Goal: Contribute content

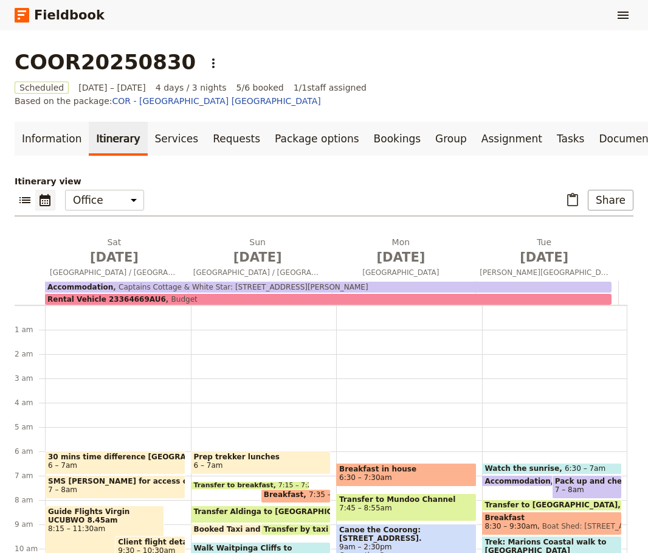
scroll to position [57, 0]
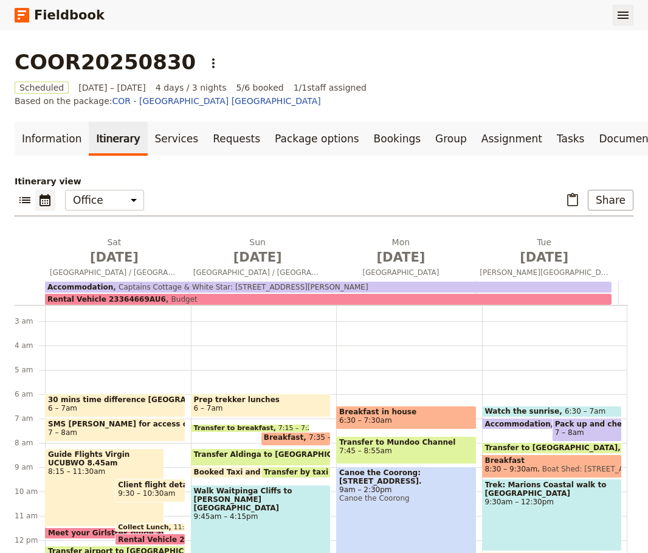
click at [626, 15] on icon "Show menu" at bounding box center [623, 15] width 11 height 7
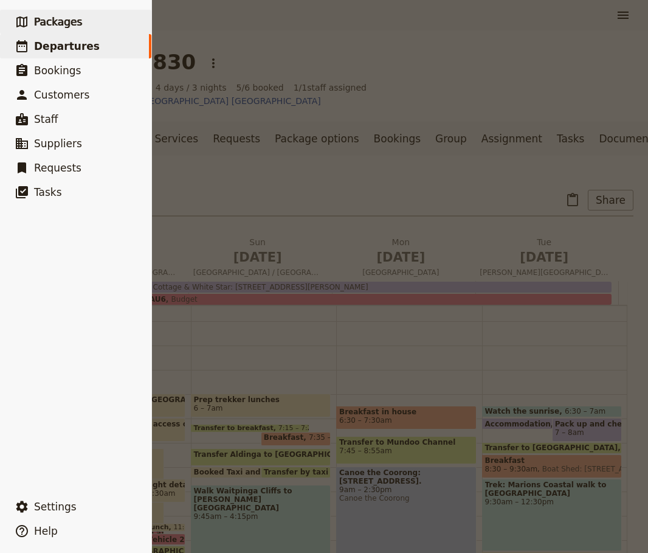
click at [63, 13] on link "​ Packages" at bounding box center [75, 22] width 151 height 24
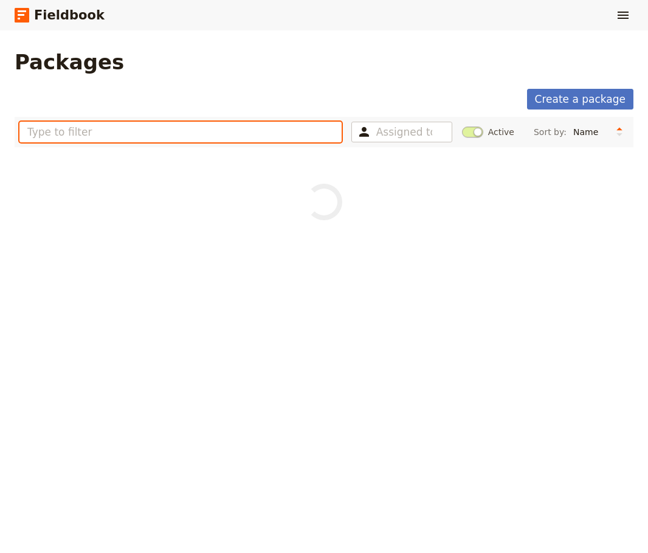
click at [117, 122] on input "text" at bounding box center [180, 132] width 322 height 21
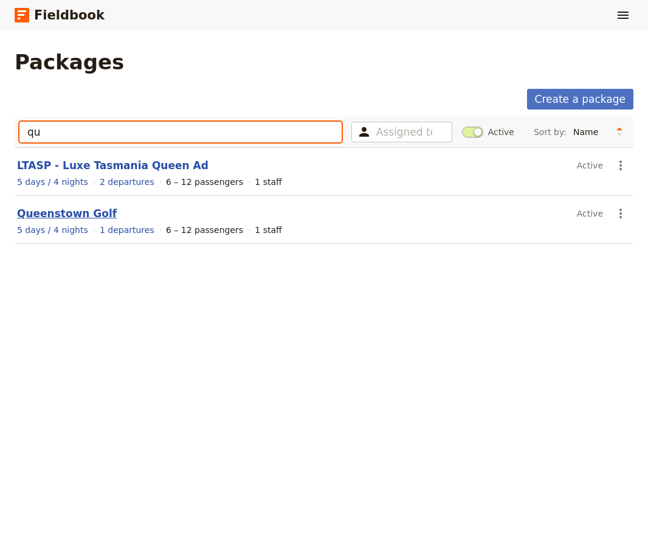
type input "qu"
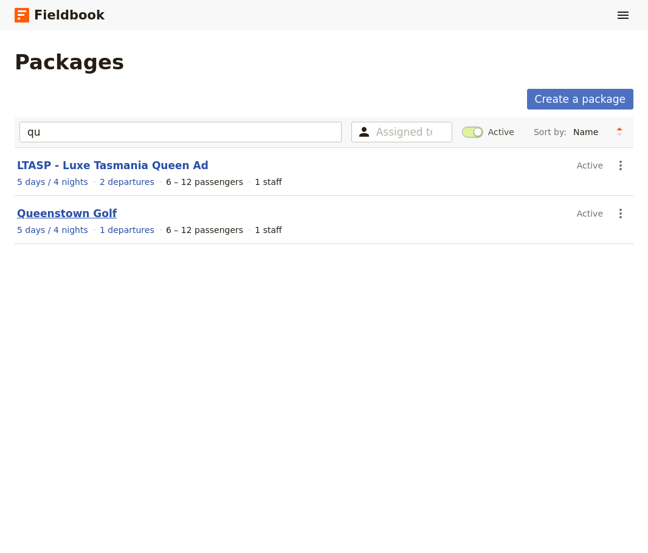
click at [72, 212] on link "Queenstown Golf" at bounding box center [67, 213] width 100 height 12
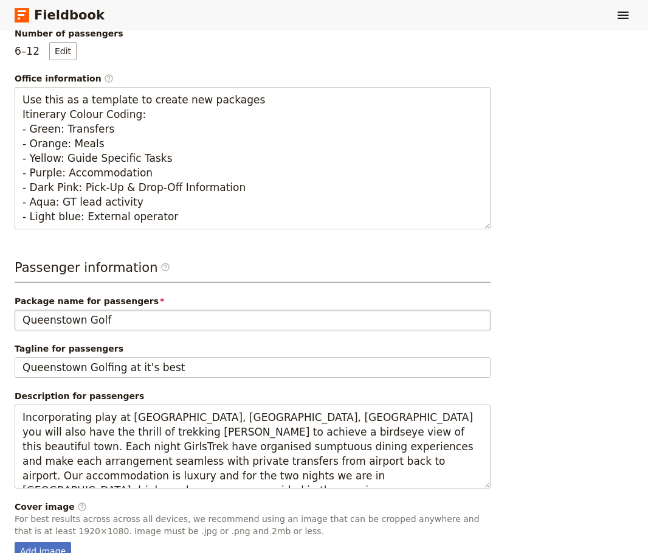
scroll to position [404, 0]
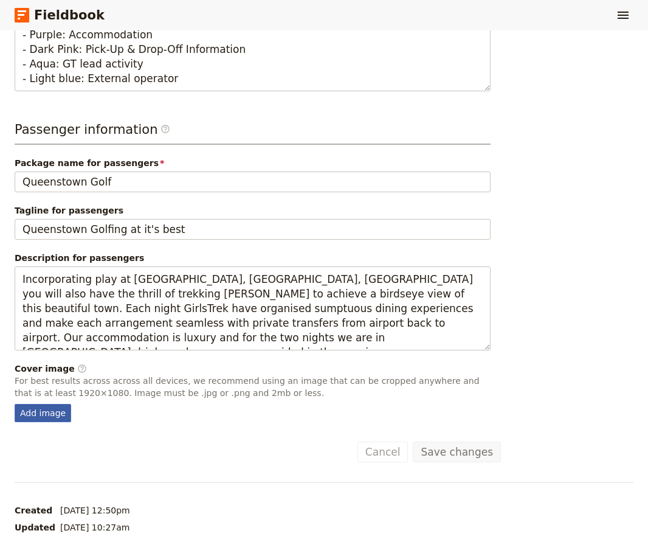
click at [38, 407] on div "Add image" at bounding box center [43, 413] width 57 height 18
click at [15, 404] on input "Add image" at bounding box center [14, 403] width 1 height 1
type input "C:\fakepath\WhatsApp Image [DATE] 3.59.36 PM.jpeg"
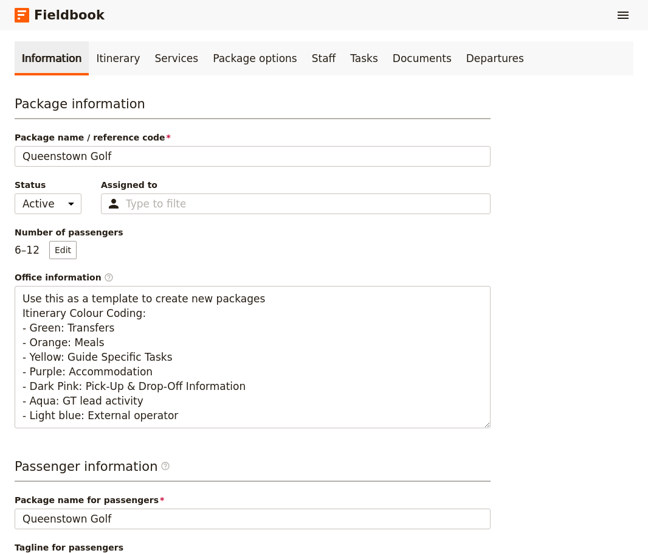
scroll to position [0, 0]
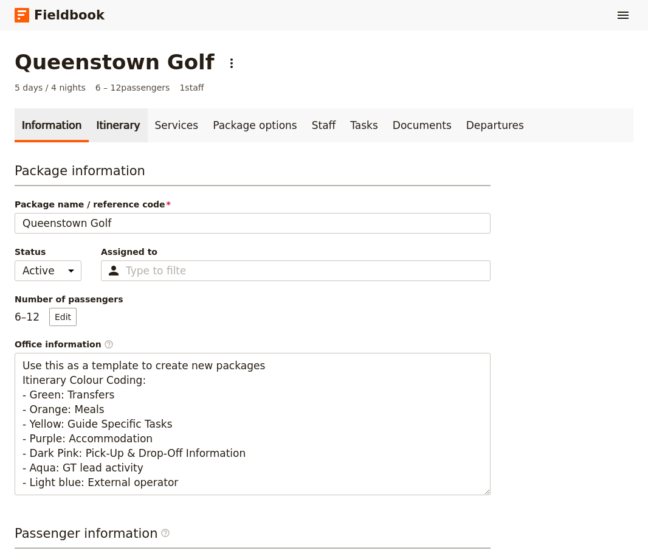
click at [105, 129] on link "Itinerary" at bounding box center [118, 125] width 58 height 34
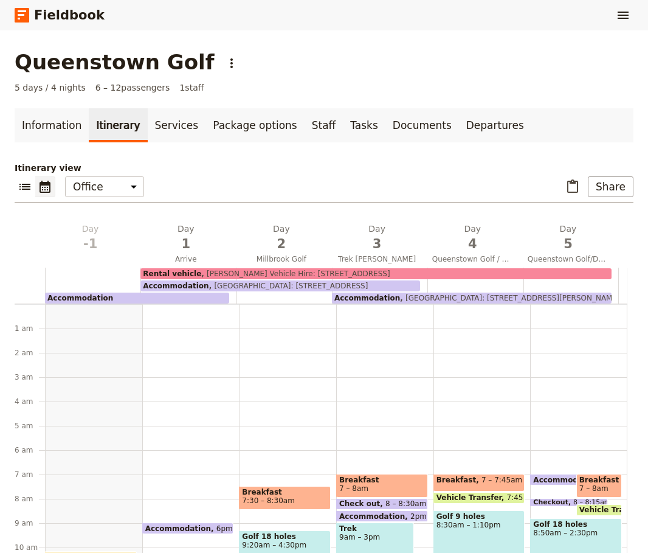
scroll to position [158, 0]
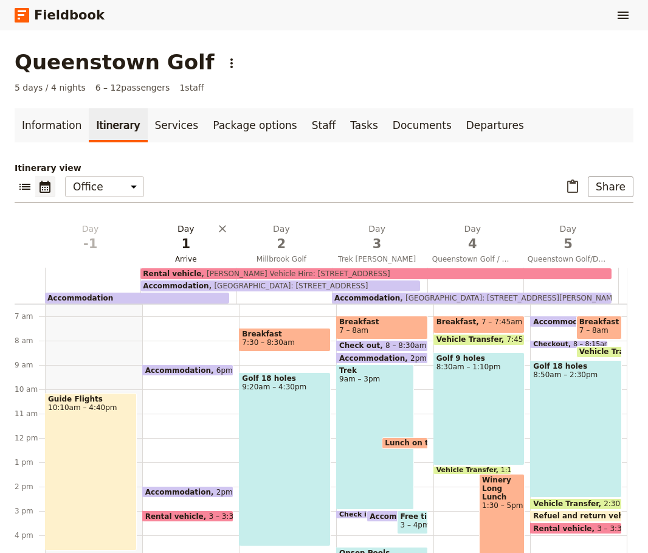
click at [186, 237] on span "1" at bounding box center [185, 244] width 81 height 18
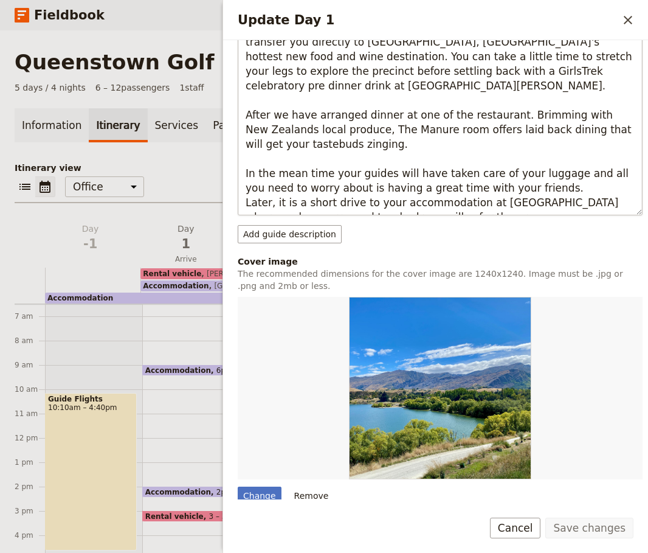
scroll to position [613, 0]
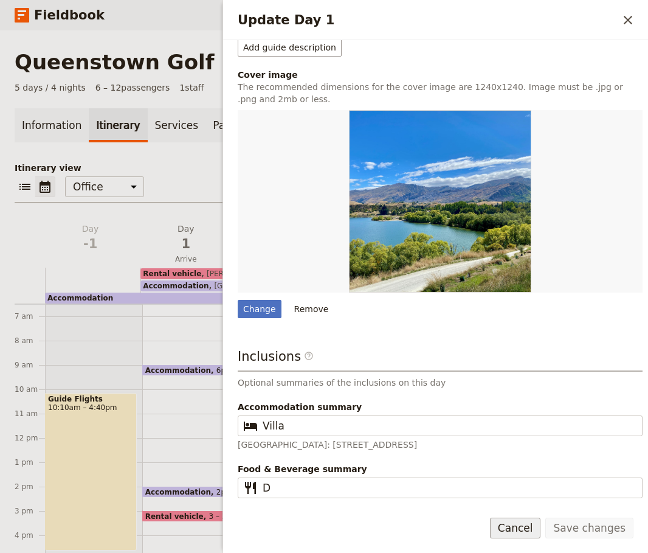
click at [520, 528] on button "Cancel" at bounding box center [515, 528] width 51 height 21
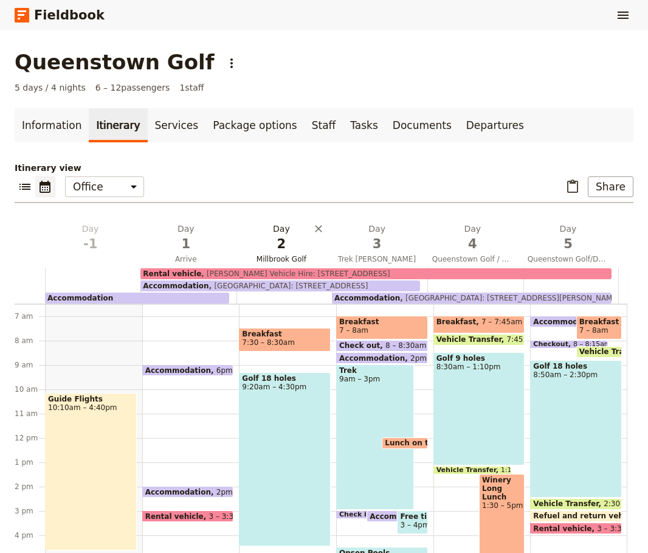
click at [288, 248] on span "2" at bounding box center [281, 244] width 81 height 18
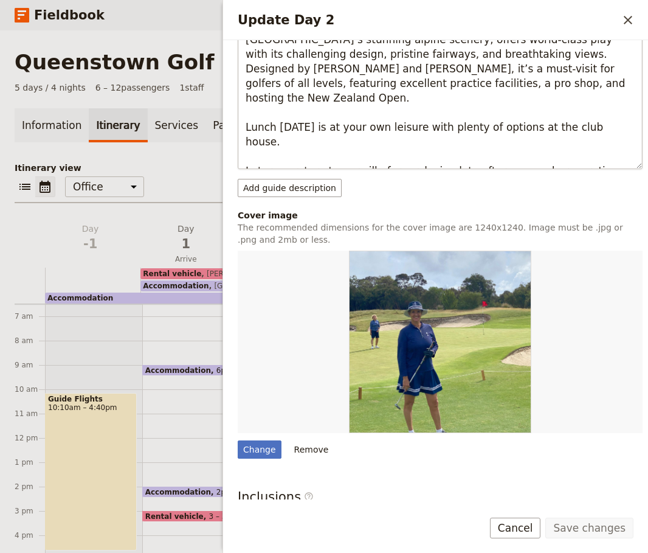
scroll to position [547, 0]
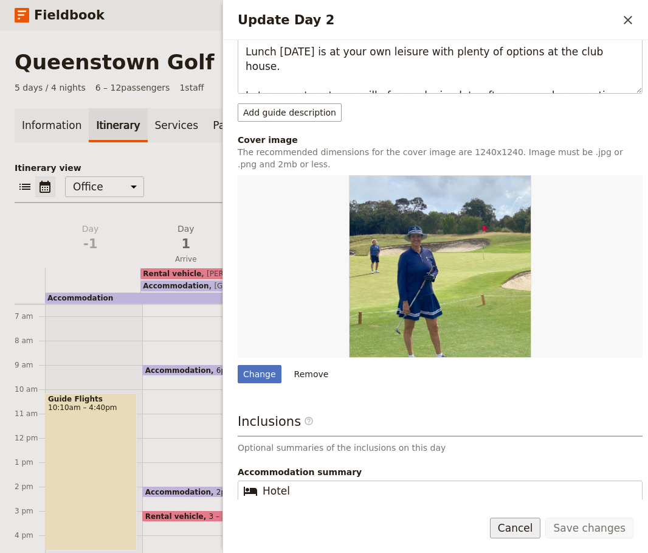
click at [529, 529] on button "Cancel" at bounding box center [515, 528] width 51 height 21
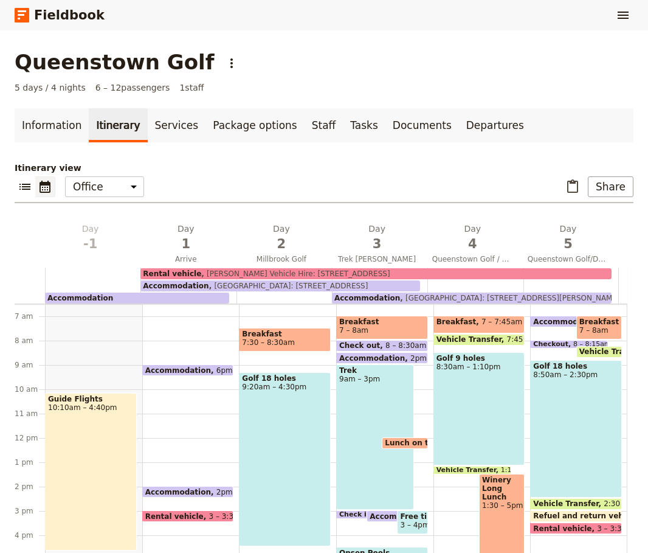
click at [369, 222] on div "Itinerary view ​ ​ Office Guide Passenger Sales ​ Share Day -1 Day 1 Arrive Day…" at bounding box center [324, 369] width 619 height 414
click at [369, 229] on h2 "Day 3 Trek [PERSON_NAME]" at bounding box center [377, 238] width 81 height 30
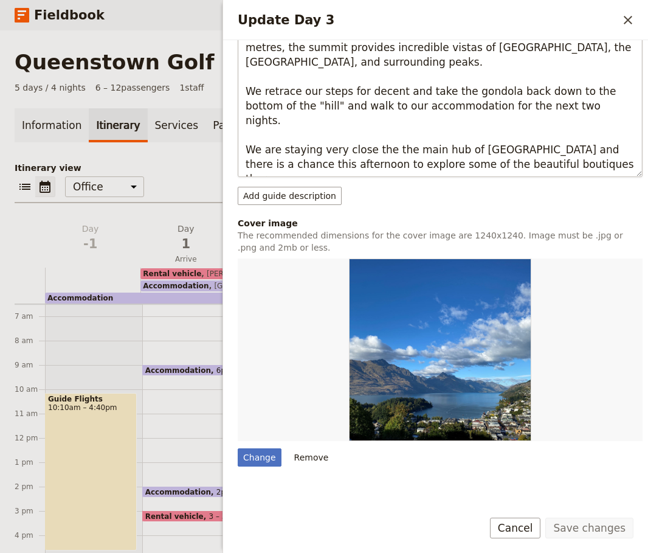
scroll to position [730, 0]
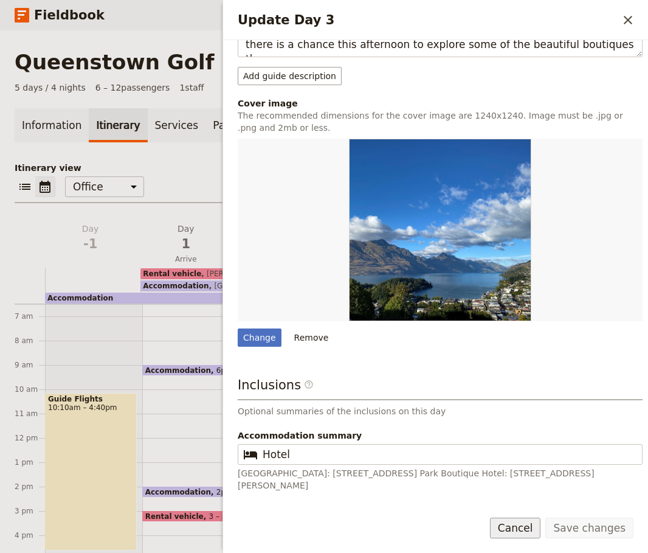
click at [524, 530] on button "Cancel" at bounding box center [515, 528] width 51 height 21
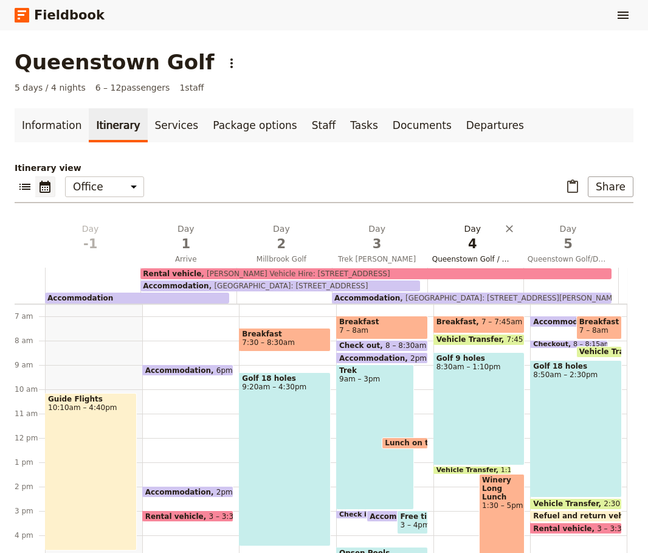
click at [479, 242] on span "4" at bounding box center [472, 244] width 81 height 18
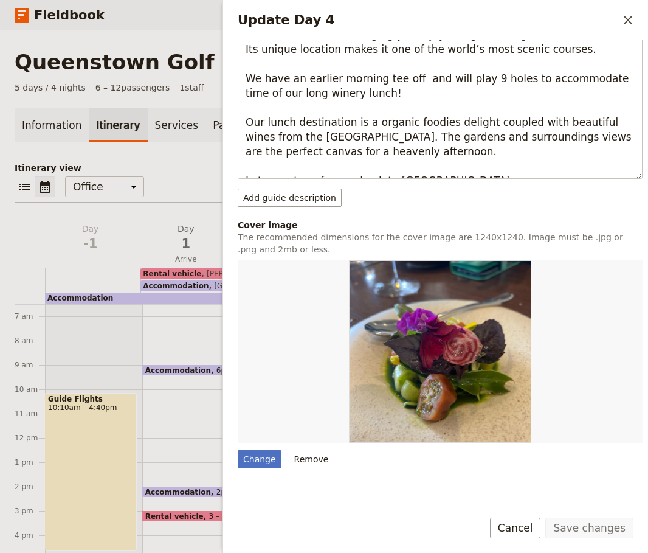
scroll to position [547, 0]
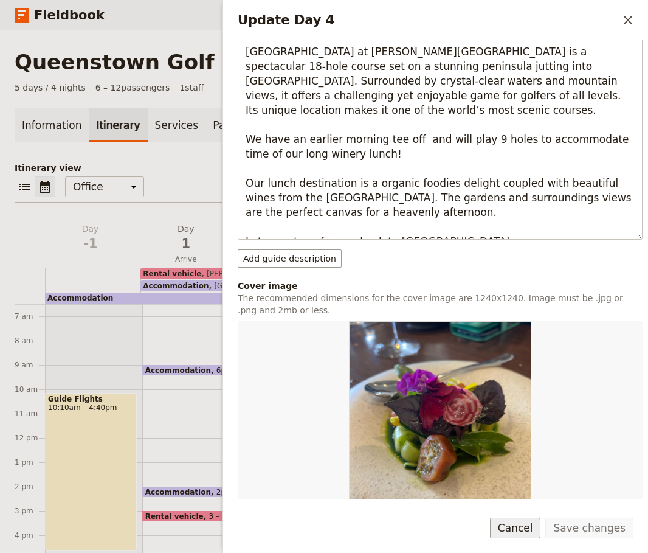
click at [524, 533] on button "Cancel" at bounding box center [515, 528] width 51 height 21
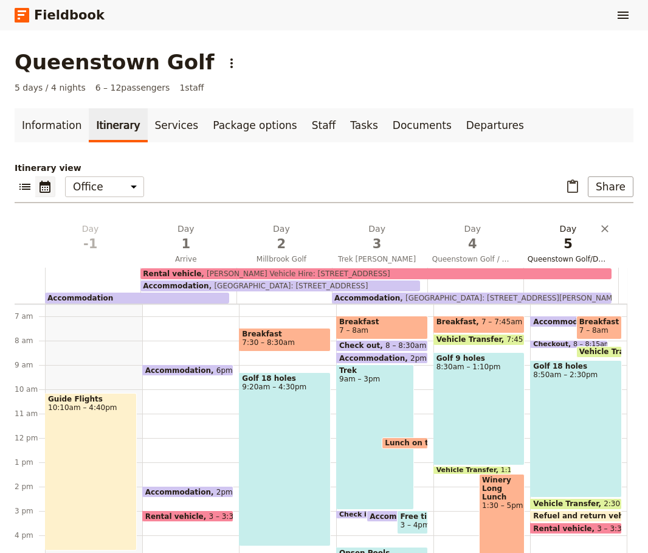
click at [560, 235] on span "5" at bounding box center [568, 244] width 81 height 18
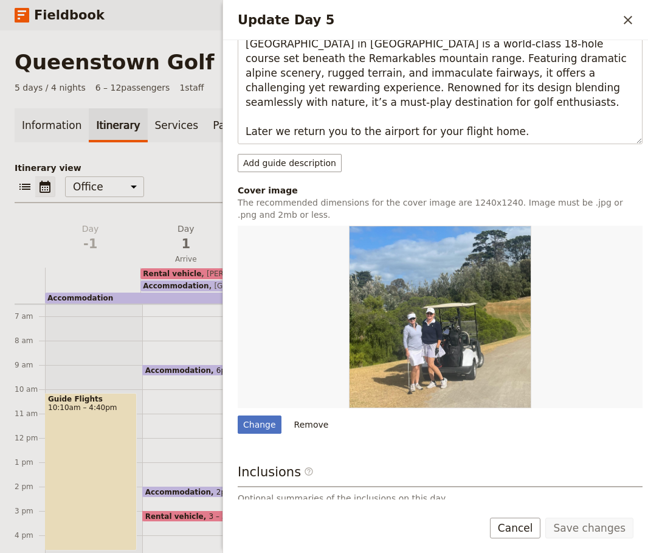
scroll to position [487, 0]
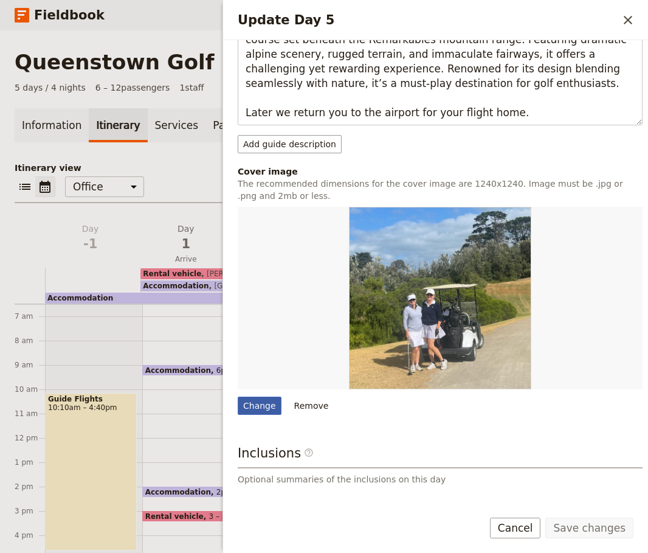
click at [252, 405] on div "Change" at bounding box center [260, 406] width 44 height 18
click at [238, 397] on input "Change" at bounding box center [237, 396] width 1 height 1
type input "C:\fakepath\WhatsApp Image [DATE] 3.58.05 PM (1).jpeg"
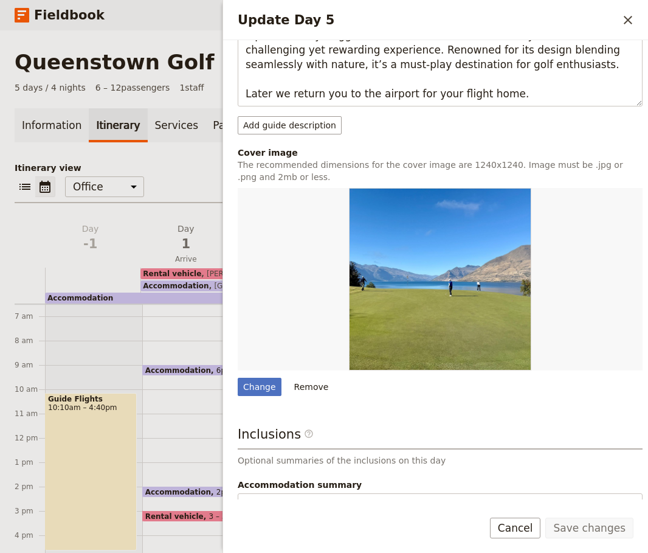
scroll to position [583, 0]
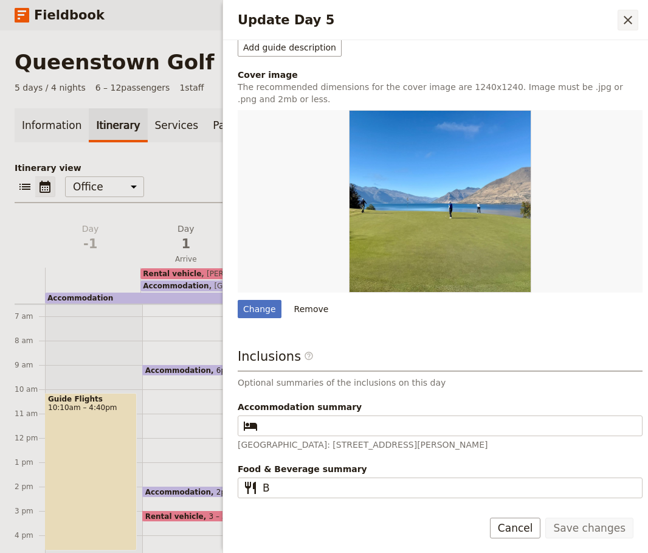
click at [630, 20] on icon "Close drawer" at bounding box center [628, 20] width 15 height 15
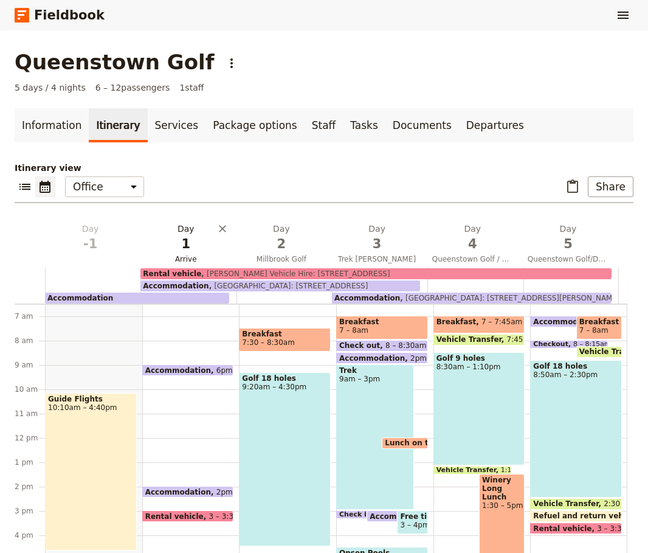
click at [189, 239] on span "1" at bounding box center [185, 244] width 81 height 18
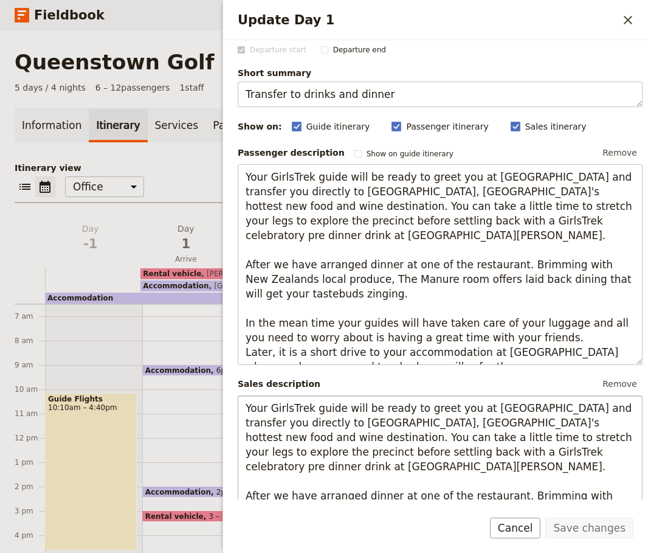
scroll to position [0, 0]
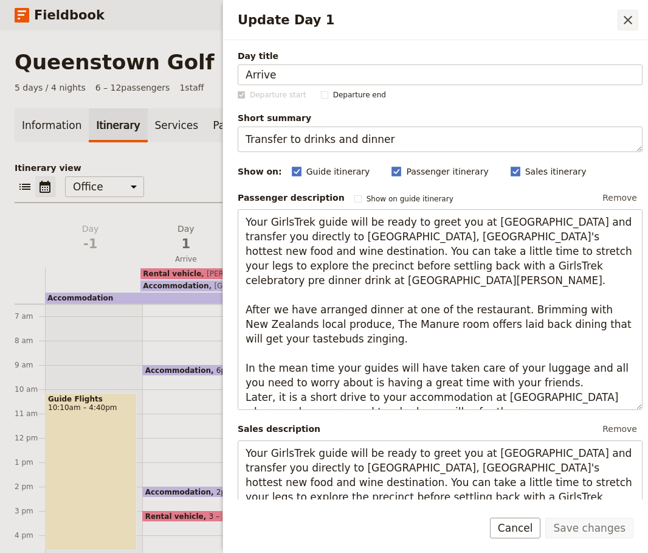
click at [630, 11] on button "​" at bounding box center [628, 20] width 21 height 21
